Goal: Task Accomplishment & Management: Use online tool/utility

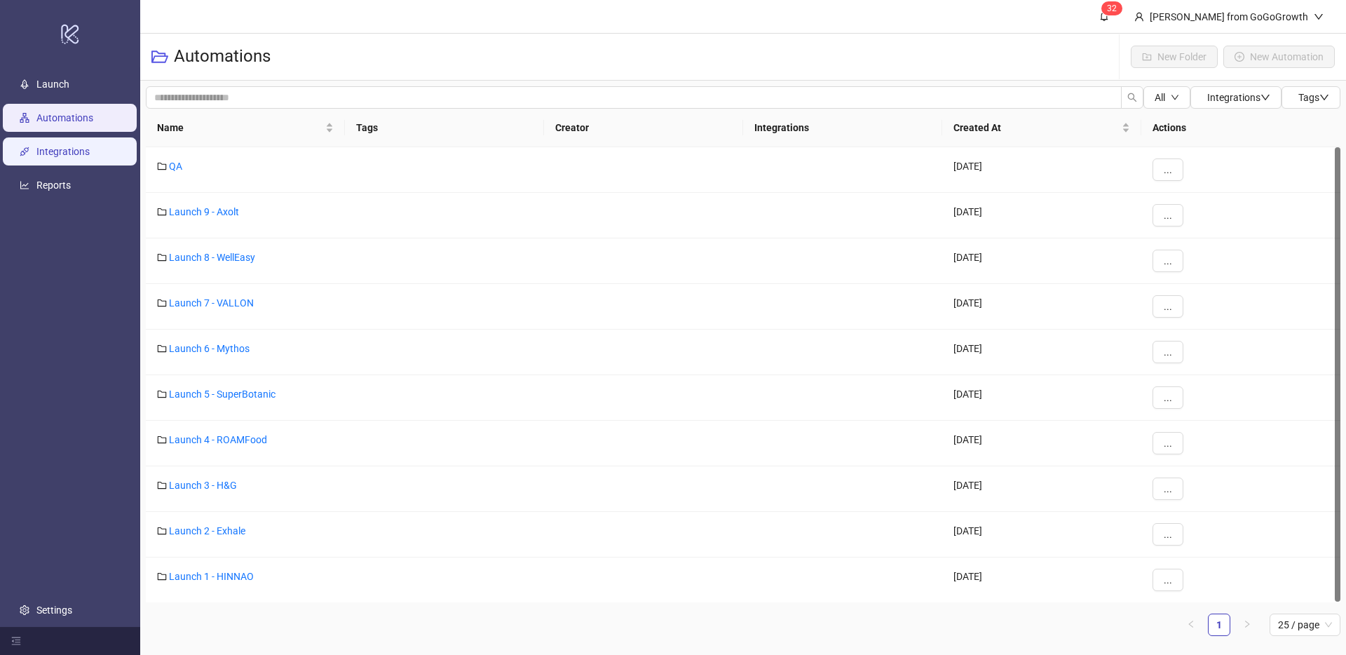
click at [86, 153] on link "Integrations" at bounding box center [62, 151] width 53 height 11
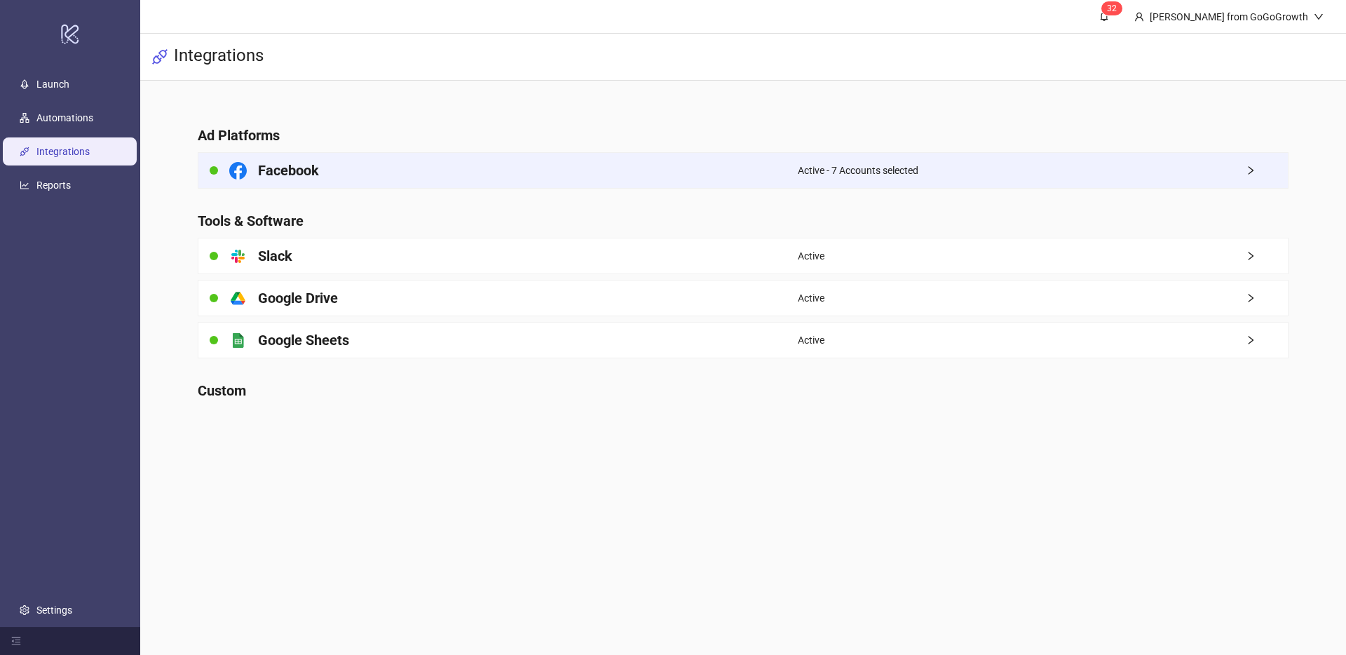
click at [294, 168] on h4 "Facebook" at bounding box center [288, 171] width 61 height 20
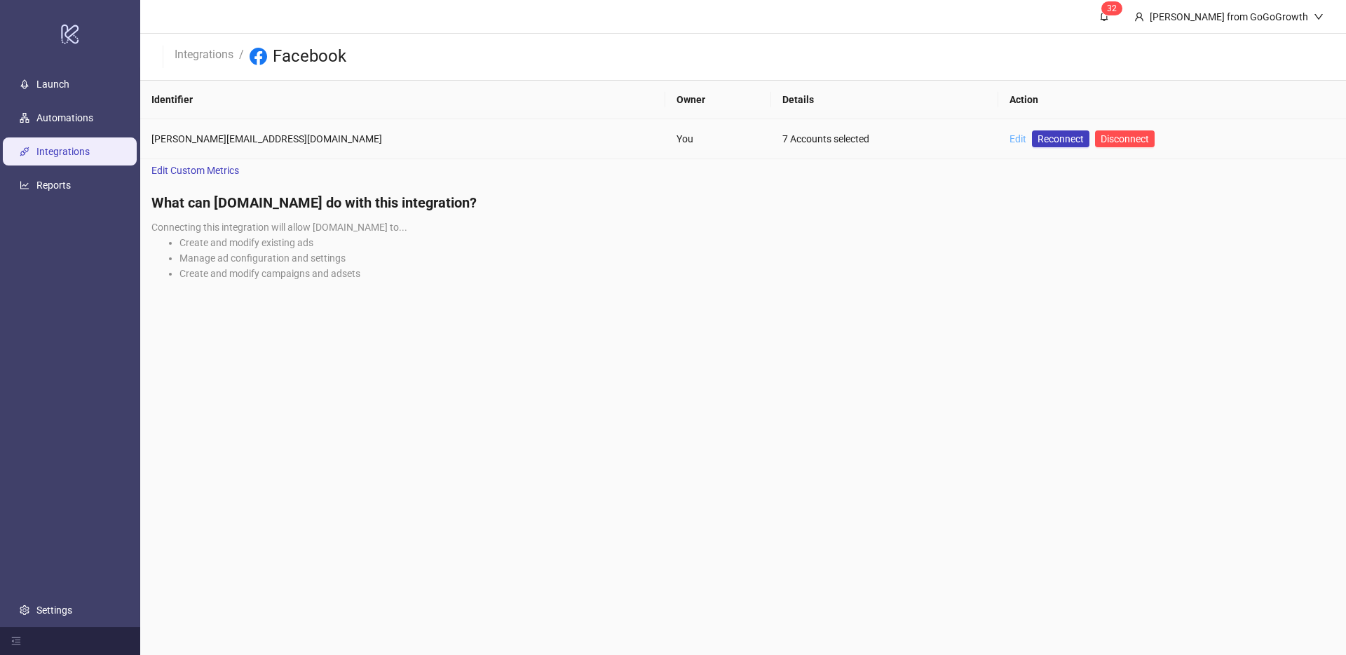
click at [1009, 135] on link "Edit" at bounding box center [1017, 138] width 17 height 11
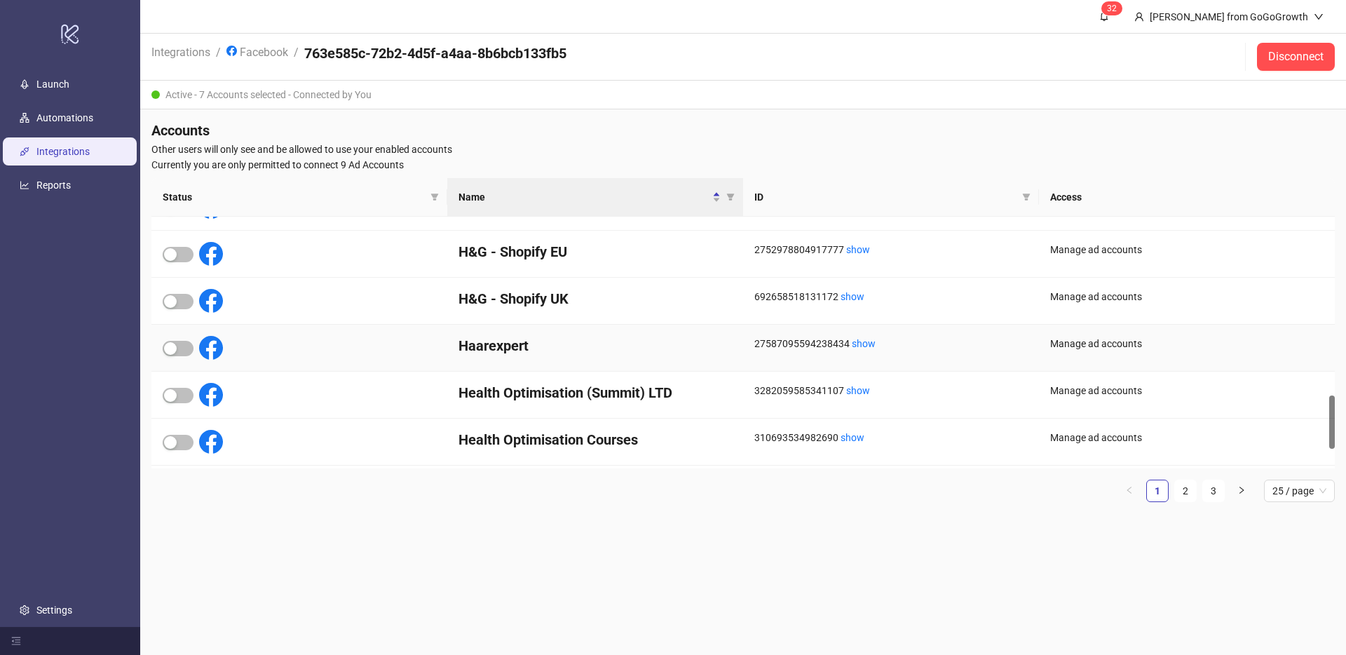
scroll to position [922, 0]
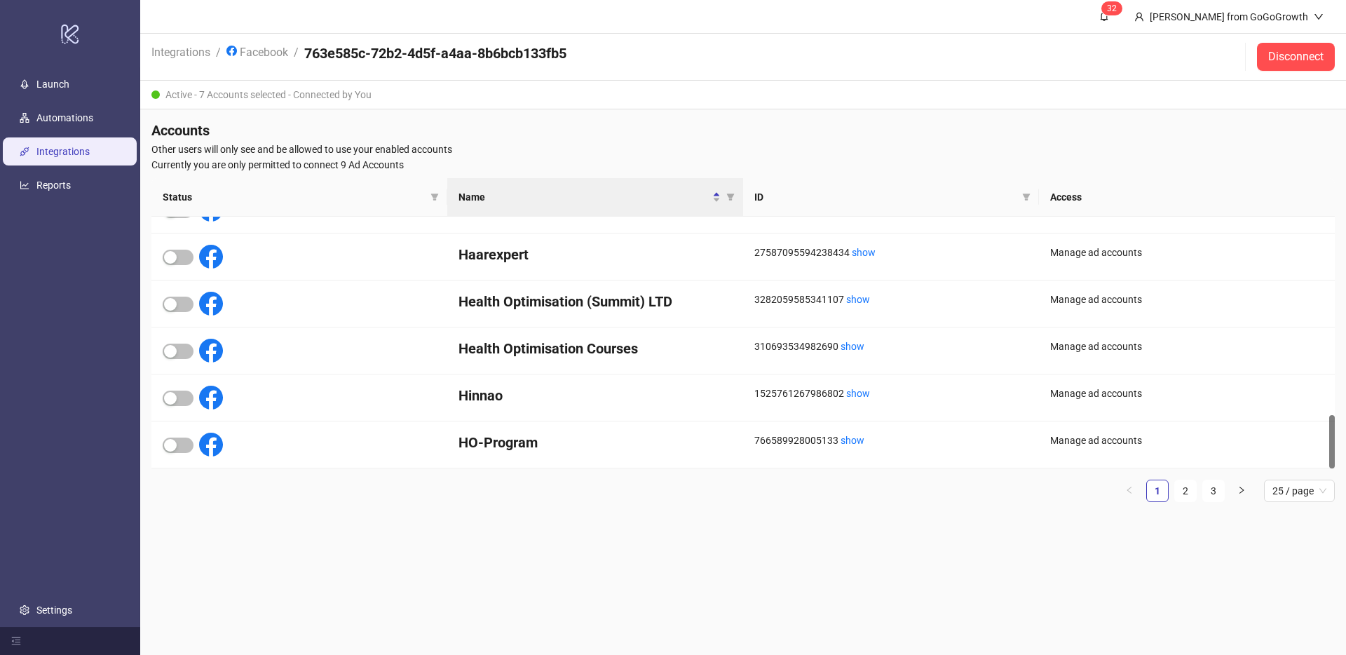
click at [1196, 490] on ul "1 2 3 25 / page" at bounding box center [742, 490] width 1183 height 22
click at [1186, 490] on link "2" at bounding box center [1185, 490] width 21 height 21
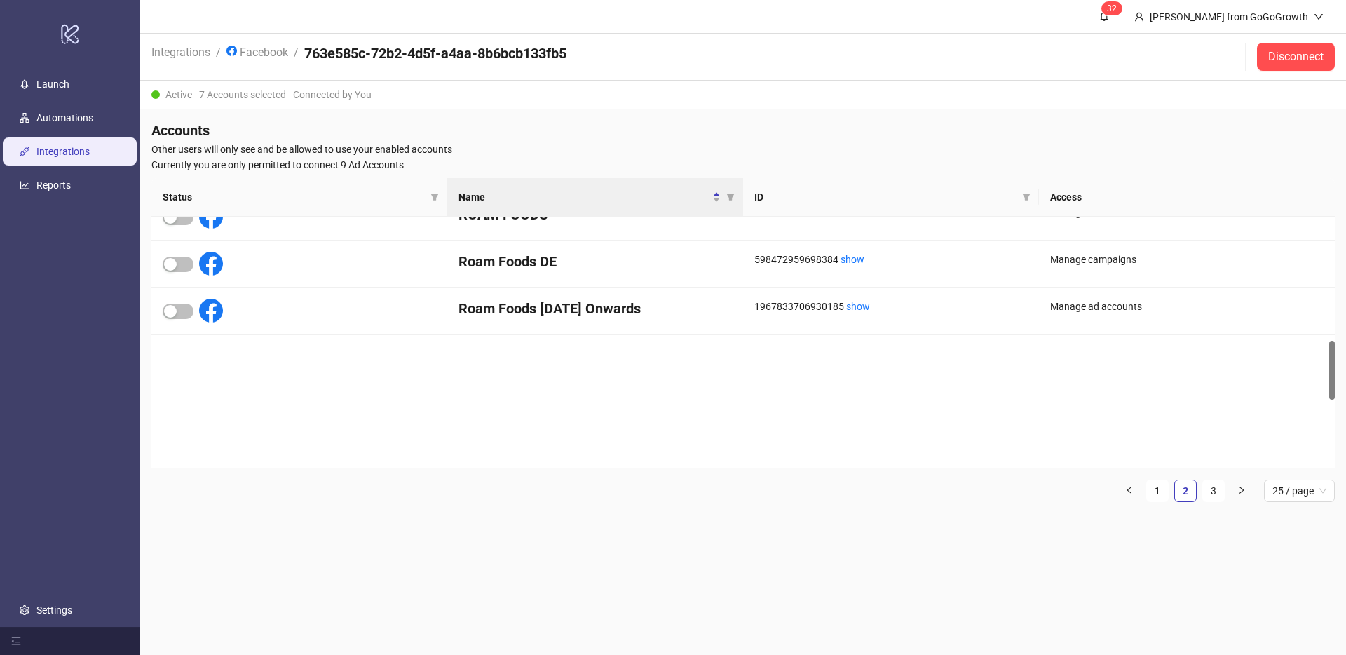
scroll to position [0, 0]
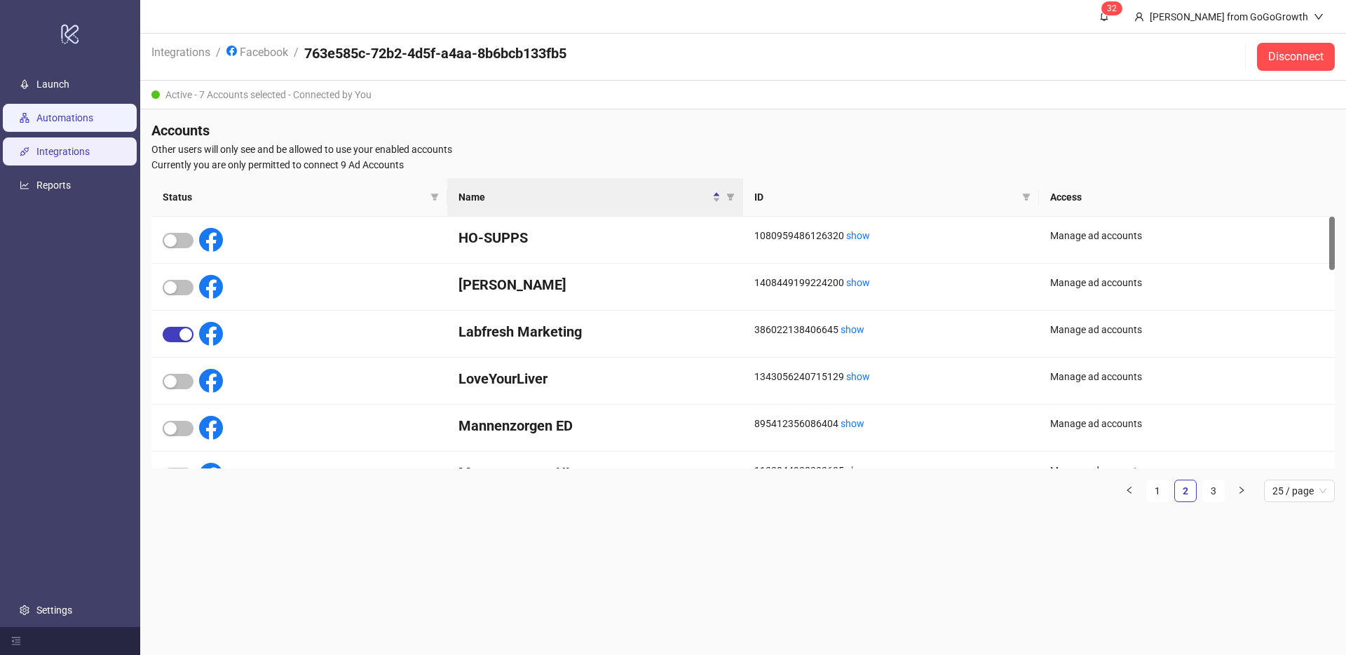
click at [68, 123] on link "Automations" at bounding box center [64, 117] width 57 height 11
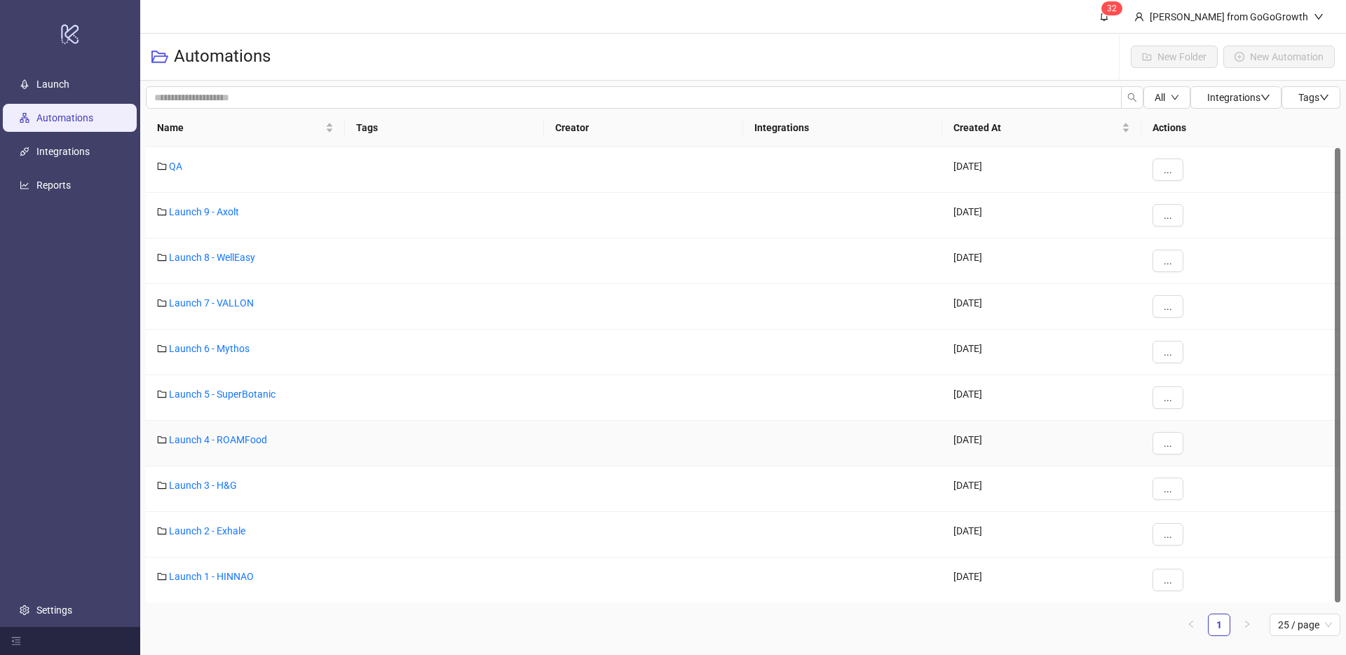
scroll to position [1, 0]
click at [233, 577] on link "Launch 1 - HINNAO" at bounding box center [211, 575] width 85 height 11
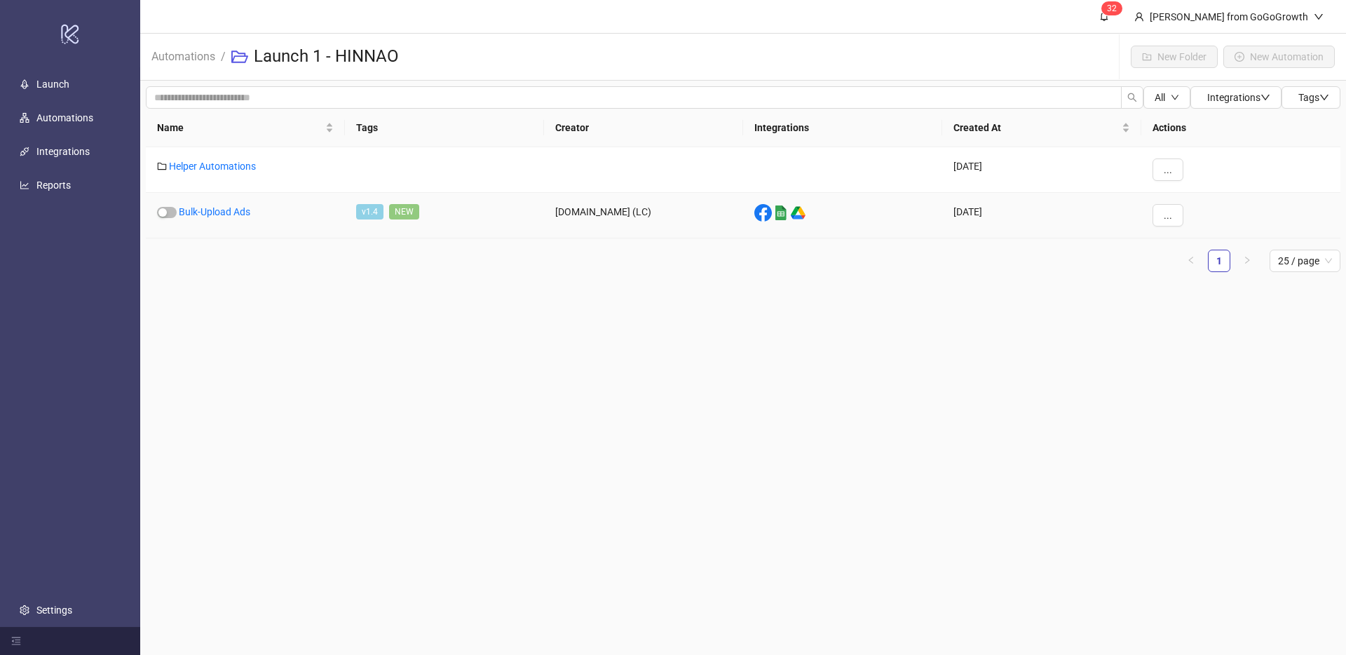
click at [229, 217] on div "Bulk-Upload Ads" at bounding box center [245, 216] width 199 height 46
click at [219, 211] on link "Bulk-Upload Ads" at bounding box center [214, 211] width 71 height 11
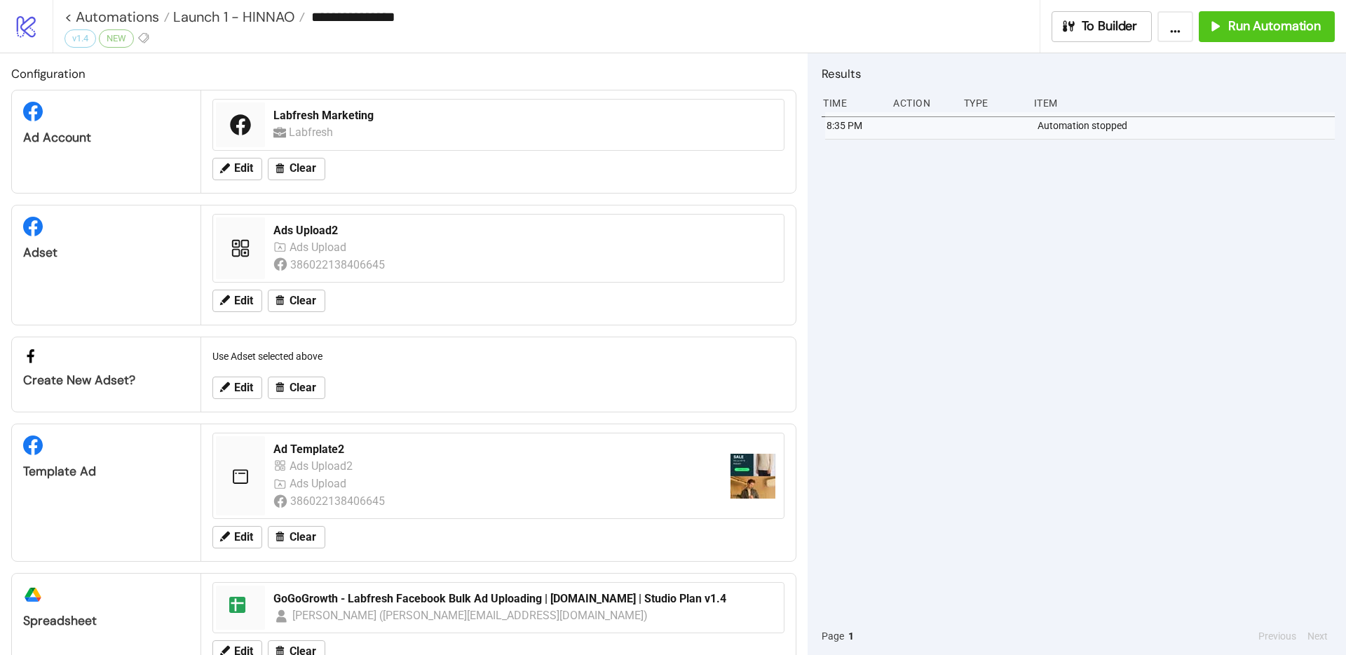
click at [1239, 44] on div "**********" at bounding box center [699, 26] width 1293 height 53
click at [1246, 32] on span "Run Automation" at bounding box center [1274, 26] width 93 height 16
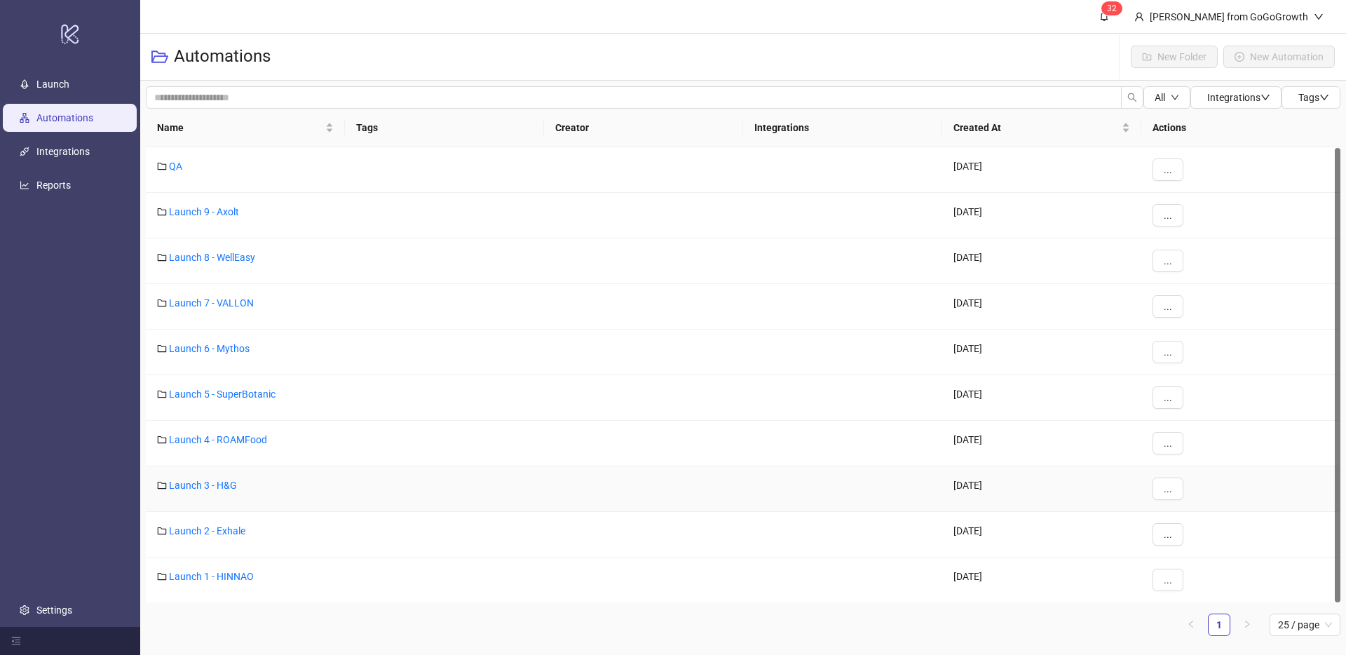
scroll to position [1, 0]
click at [199, 575] on link "Launch 1 - HINNAO" at bounding box center [211, 575] width 85 height 11
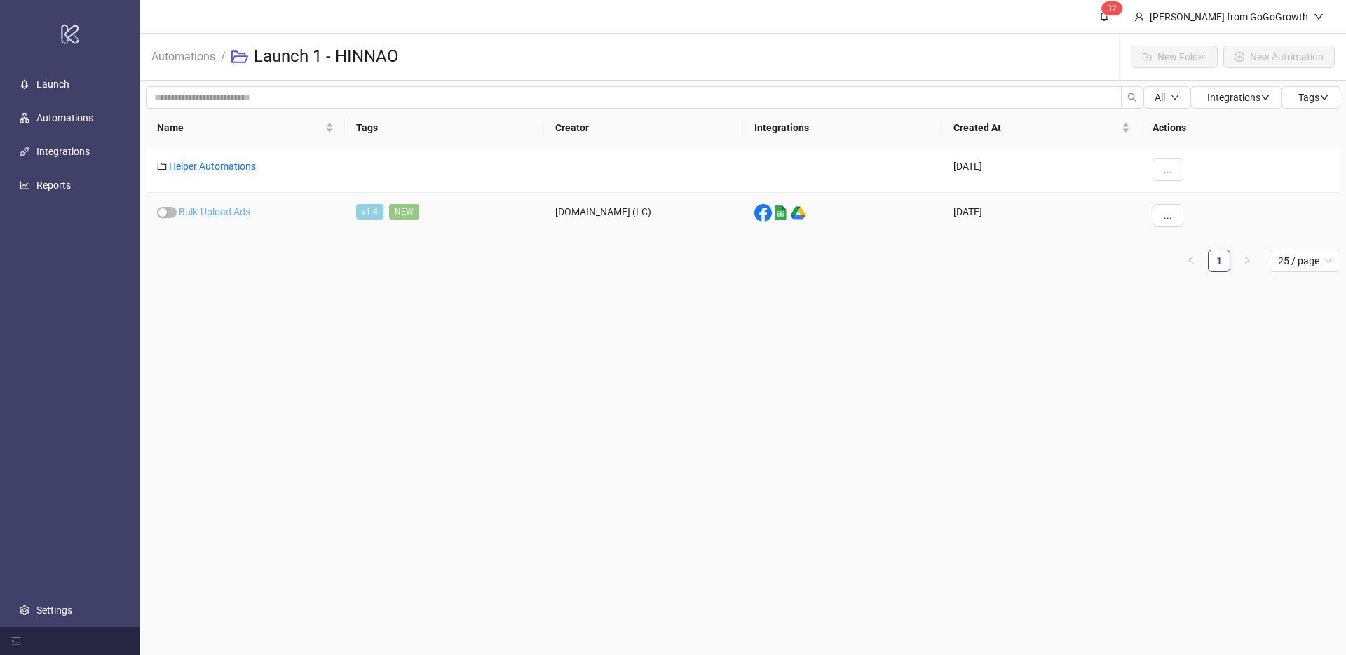
click at [226, 207] on link "Bulk-Upload Ads" at bounding box center [214, 211] width 71 height 11
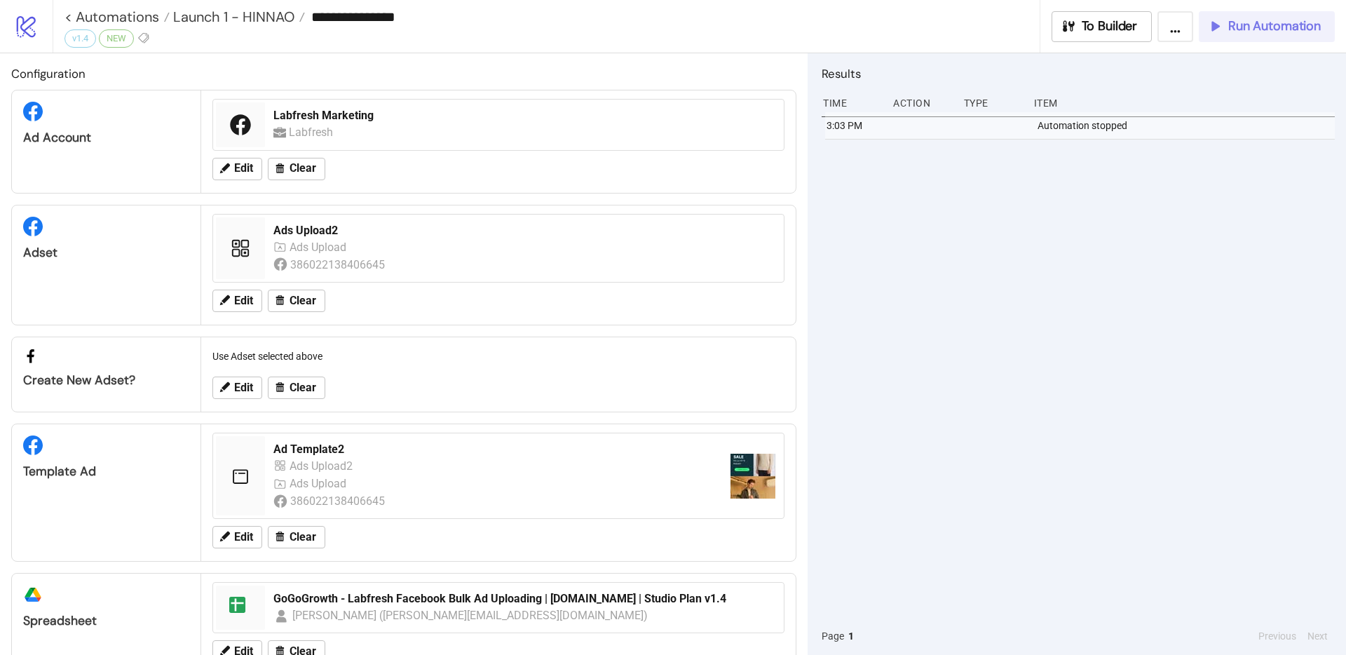
click at [1263, 34] on span "Run Automation" at bounding box center [1274, 26] width 93 height 16
